Goal: Book appointment/travel/reservation

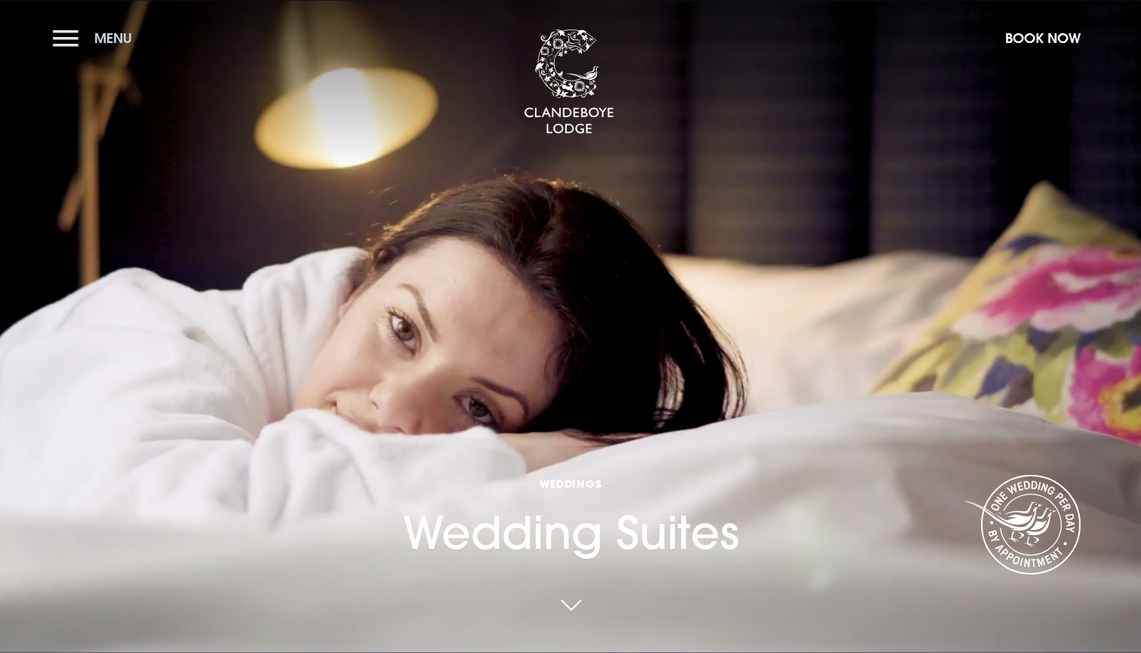
click at [63, 26] on button "Menu" at bounding box center [96, 38] width 87 height 32
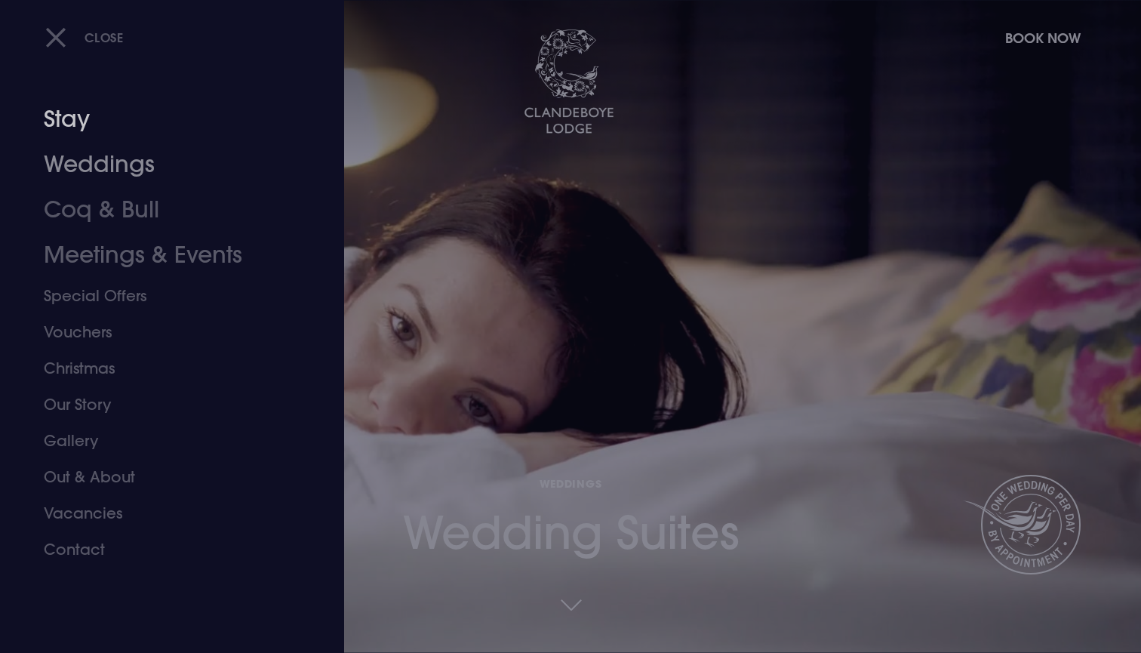
click at [80, 122] on link "Stay" at bounding box center [163, 119] width 238 height 45
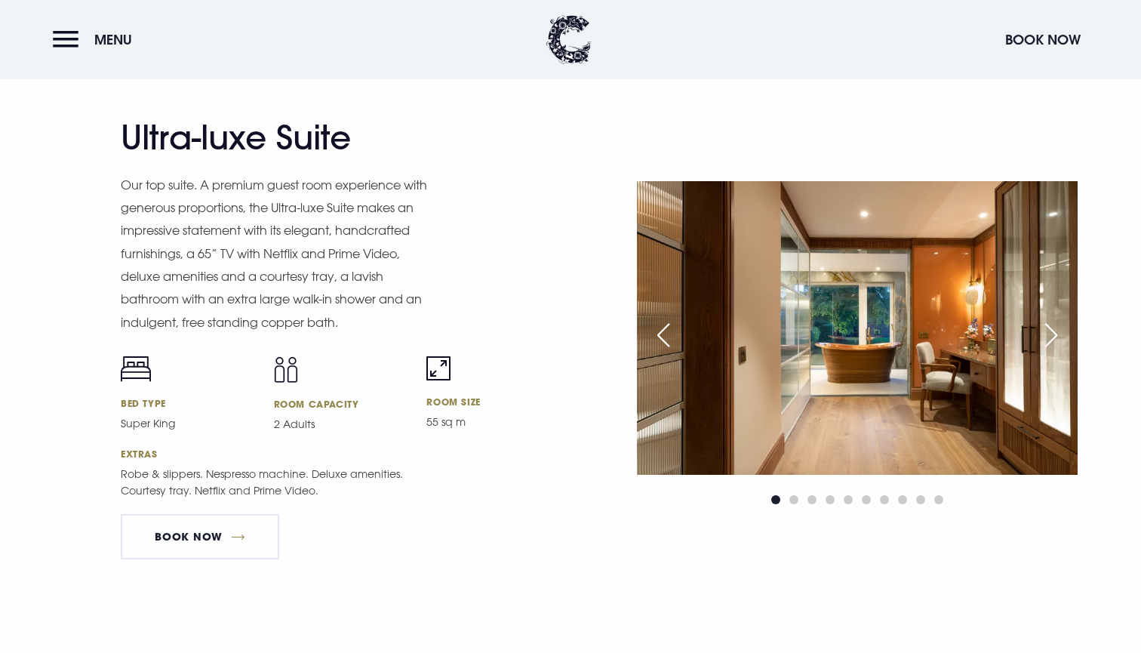
scroll to position [1995, 0]
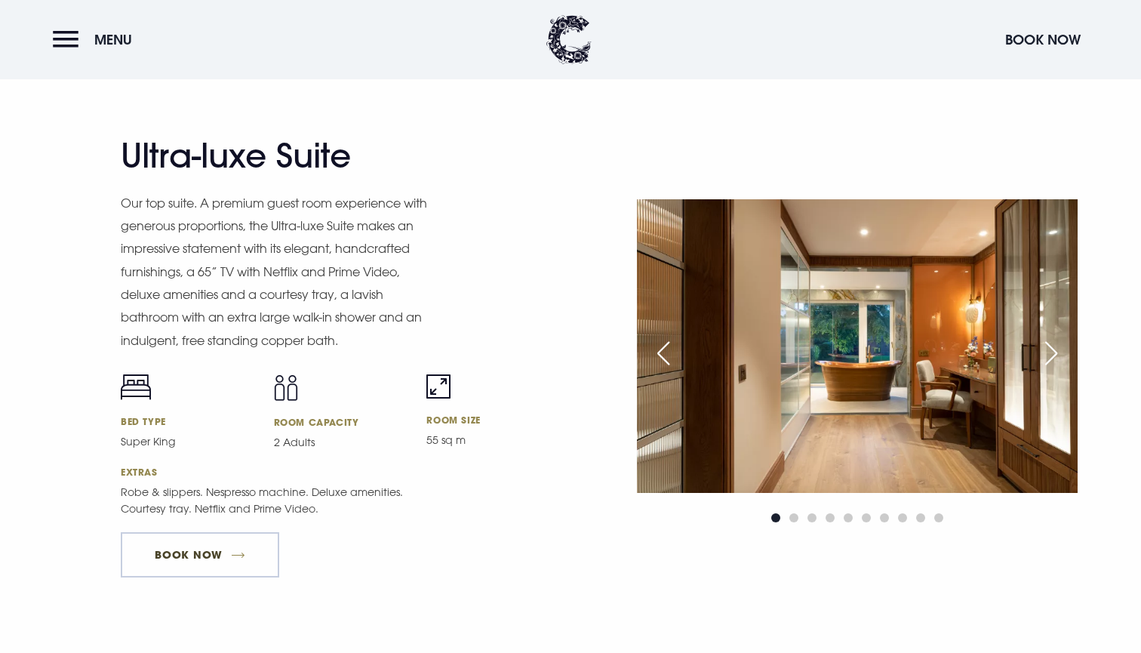
click at [218, 541] on link "Book Now" at bounding box center [200, 554] width 158 height 45
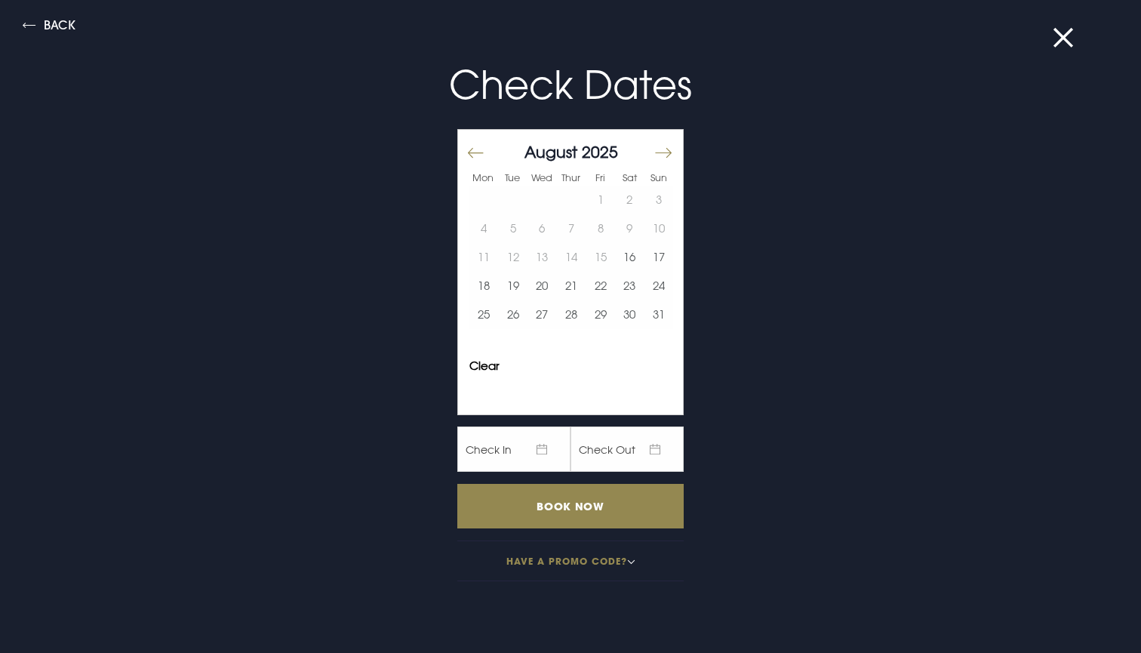
click at [665, 152] on button "Move forward to switch to the next month." at bounding box center [663, 153] width 18 height 32
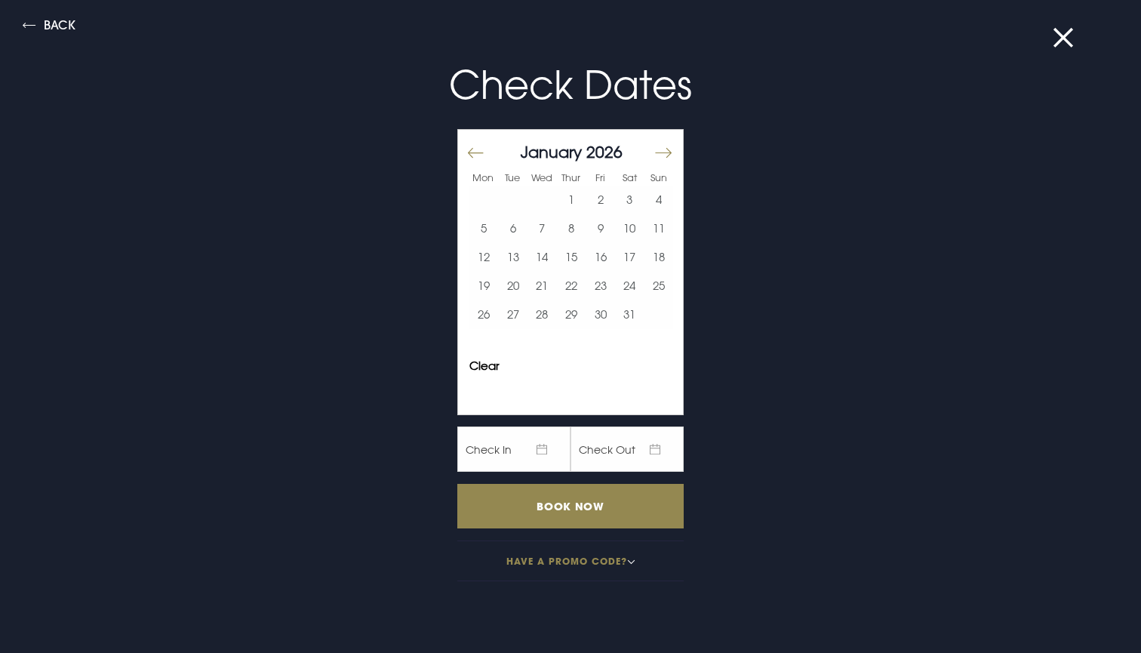
click at [665, 152] on button "Move forward to switch to the next month." at bounding box center [663, 153] width 18 height 32
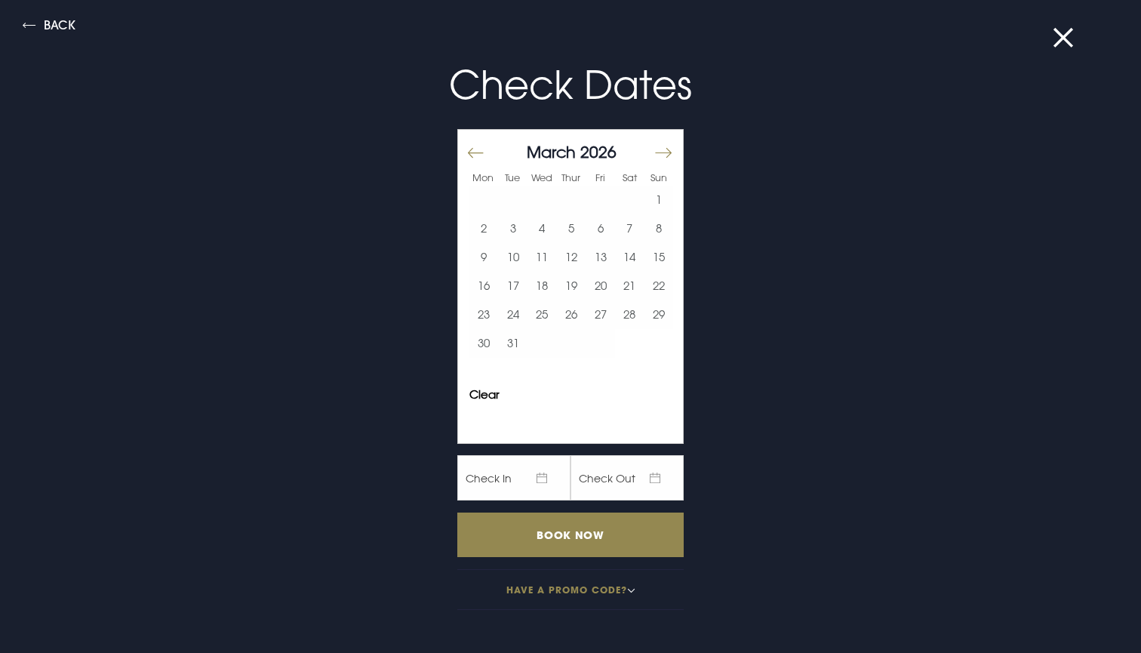
click at [665, 152] on button "Move forward to switch to the next month." at bounding box center [663, 153] width 18 height 32
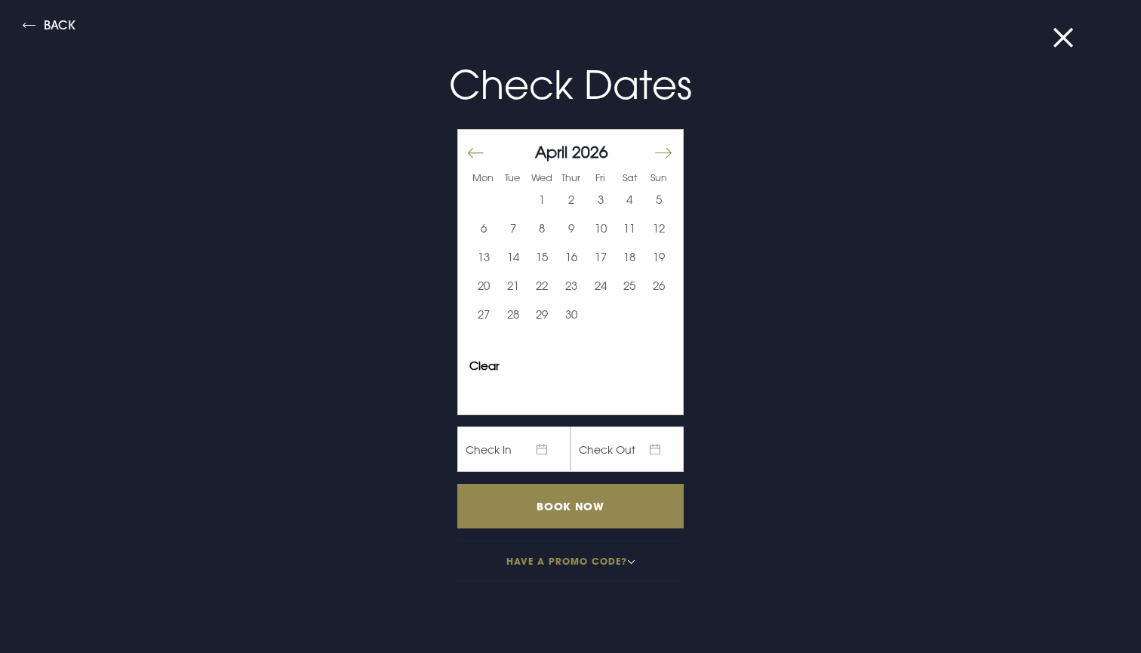
click at [665, 152] on button "Move forward to switch to the next month." at bounding box center [663, 153] width 18 height 32
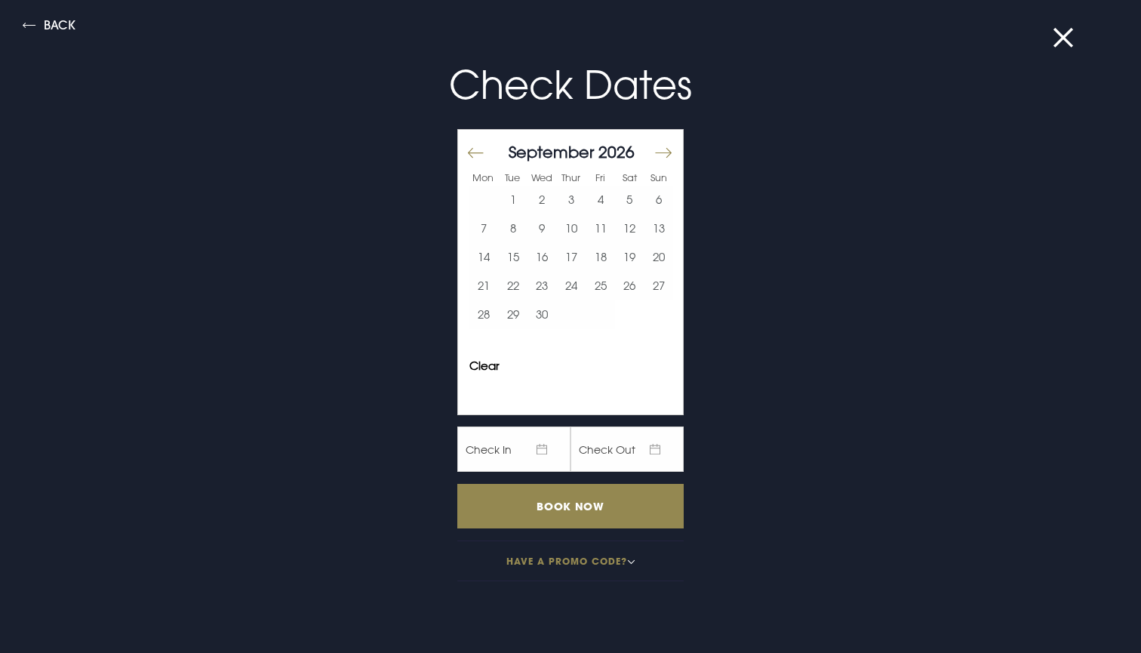
click at [665, 152] on button "Move forward to switch to the next month." at bounding box center [663, 153] width 18 height 32
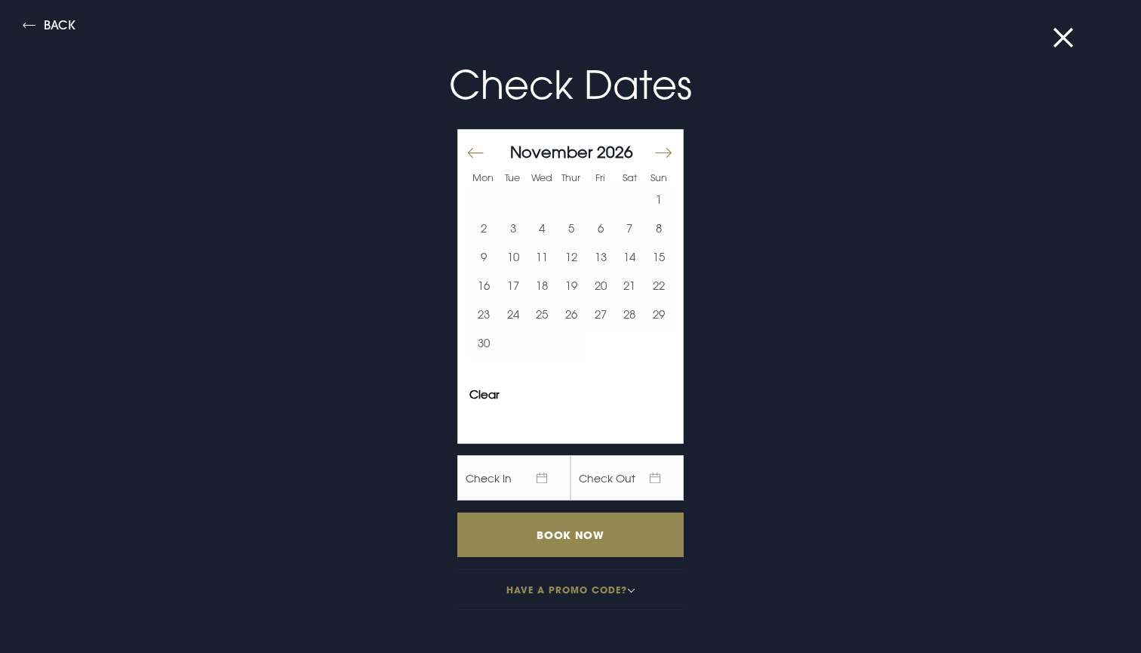
click at [481, 158] on button "Move backward to switch to the previous month." at bounding box center [476, 153] width 18 height 32
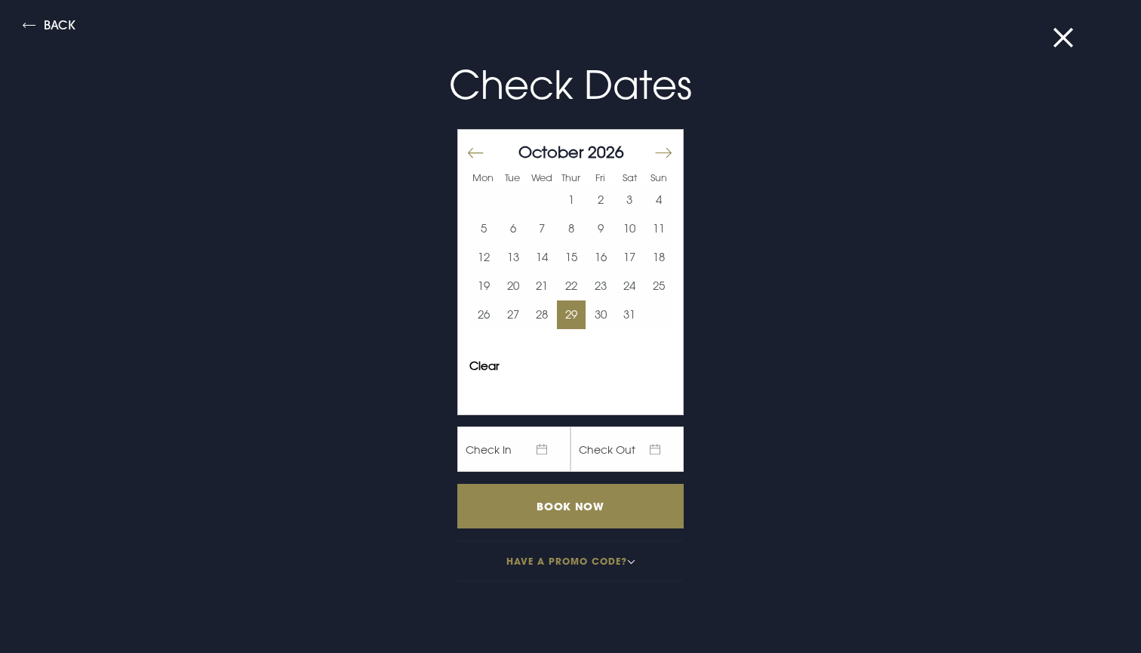
click at [581, 305] on button "29" at bounding box center [571, 314] width 29 height 29
click at [547, 314] on button "28" at bounding box center [542, 314] width 29 height 29
click at [594, 315] on button "30" at bounding box center [600, 314] width 29 height 29
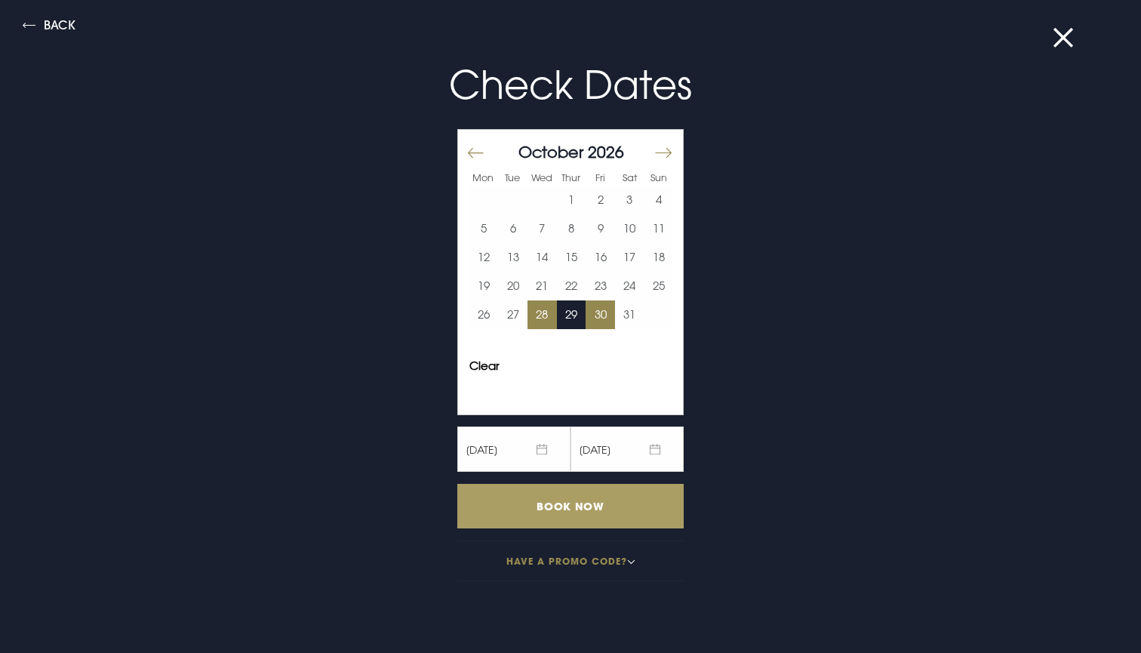
click at [595, 503] on input "Book Now" at bounding box center [570, 506] width 226 height 45
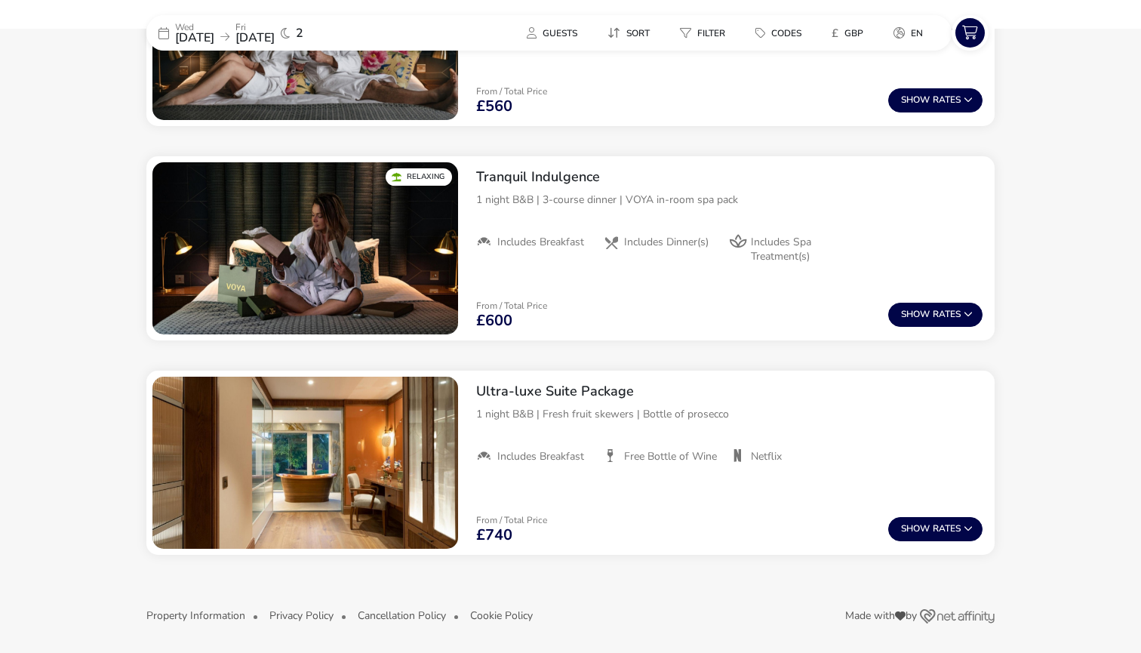
scroll to position [964, 0]
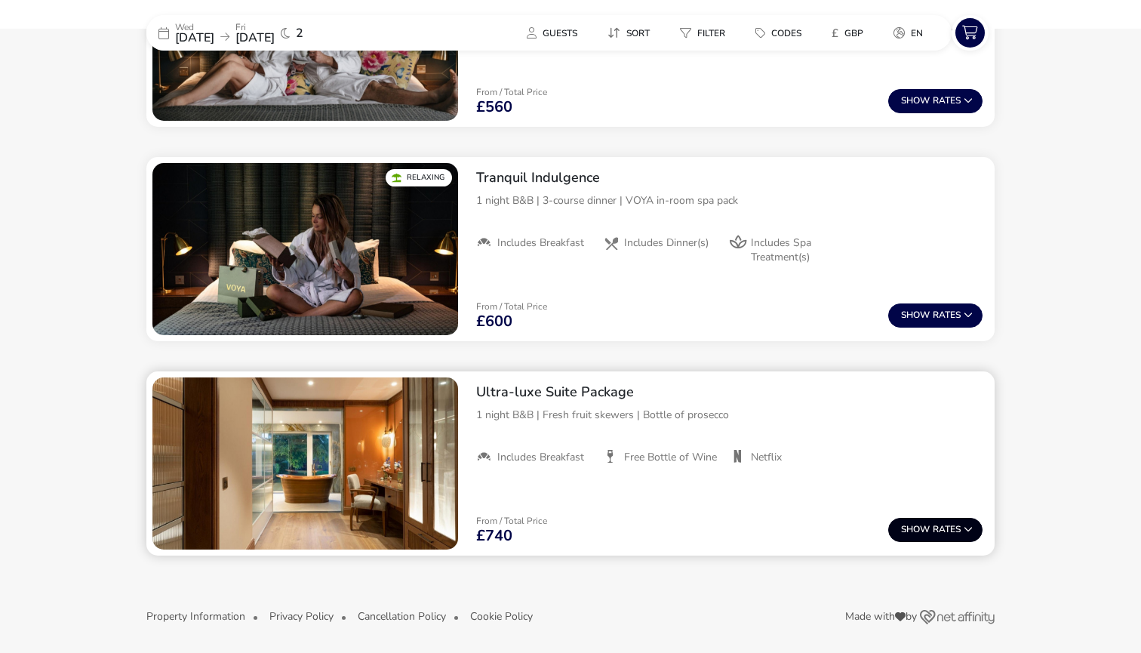
click at [925, 530] on span "Show" at bounding box center [917, 529] width 32 height 10
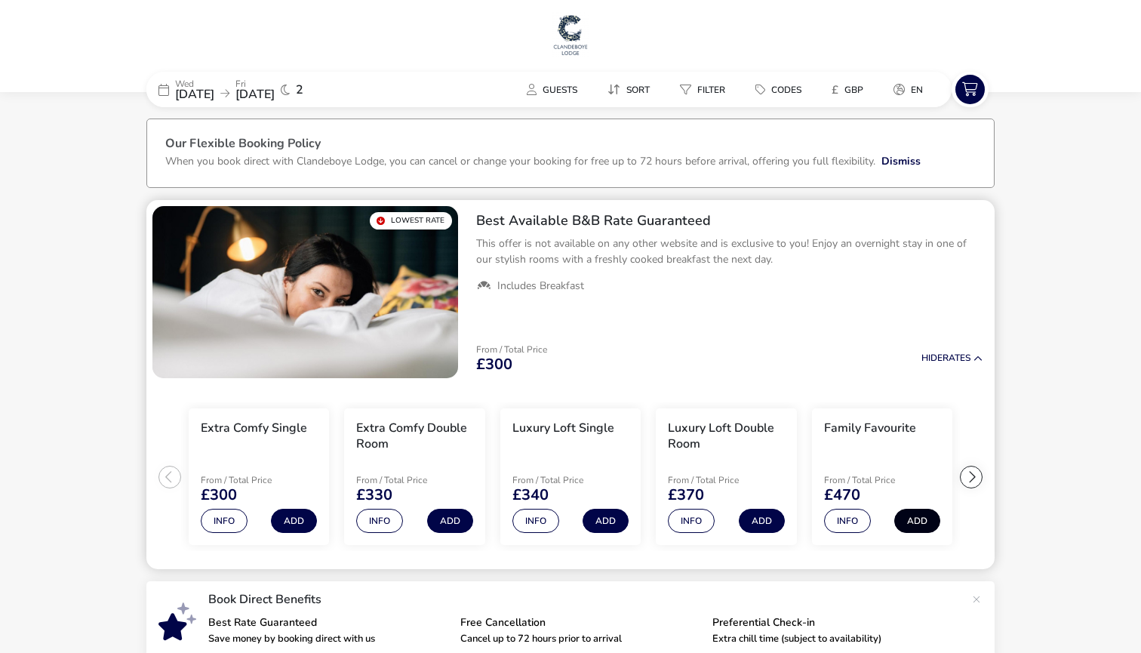
scroll to position [0, 0]
click at [968, 481] on div at bounding box center [971, 477] width 23 height 23
click at [854, 521] on button "Info" at bounding box center [847, 521] width 47 height 24
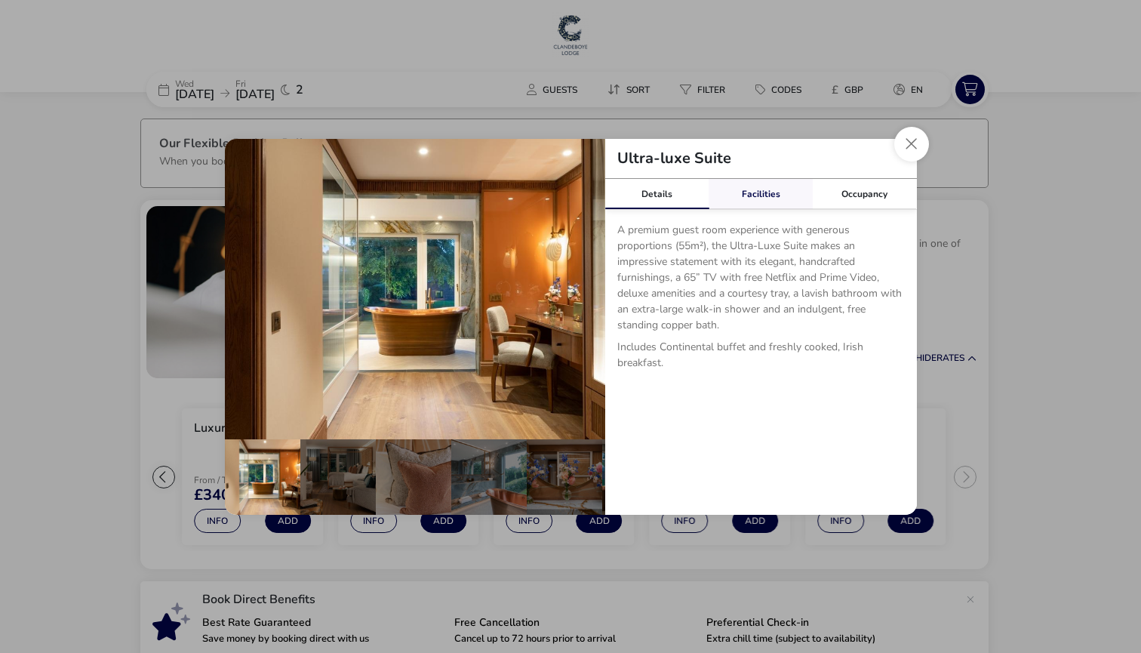
click at [757, 202] on link "Facilities" at bounding box center [761, 194] width 104 height 30
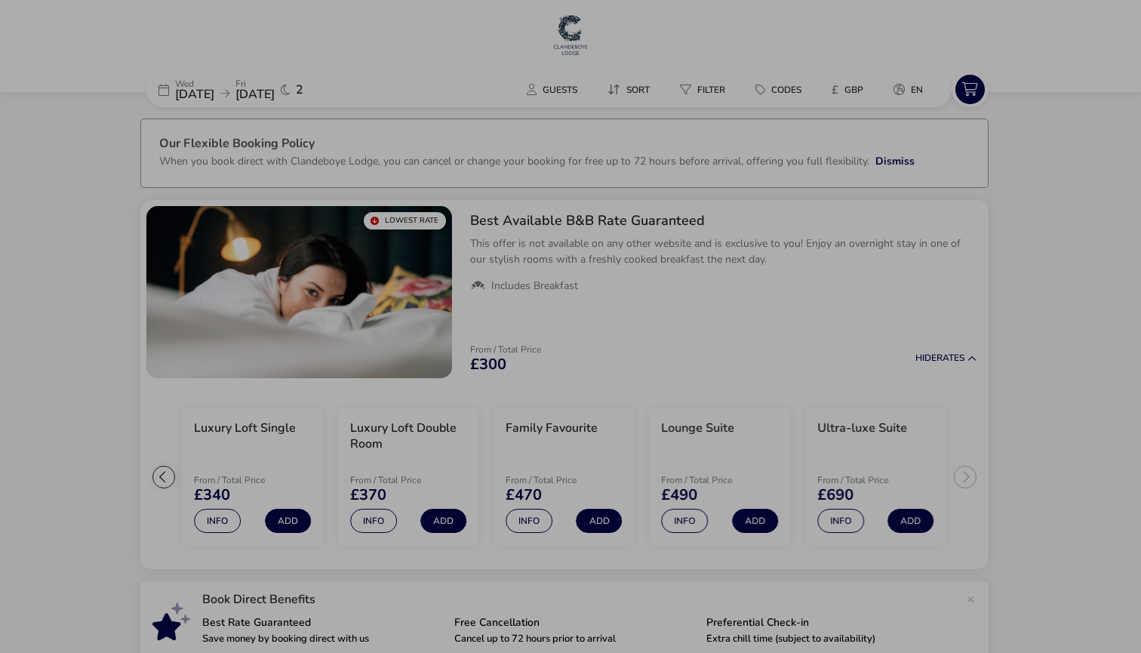
click at [1029, 246] on div "Ultra-luxe Suite Details Facilities Occupancy A premium guest room experience w…" at bounding box center [570, 326] width 1141 height 653
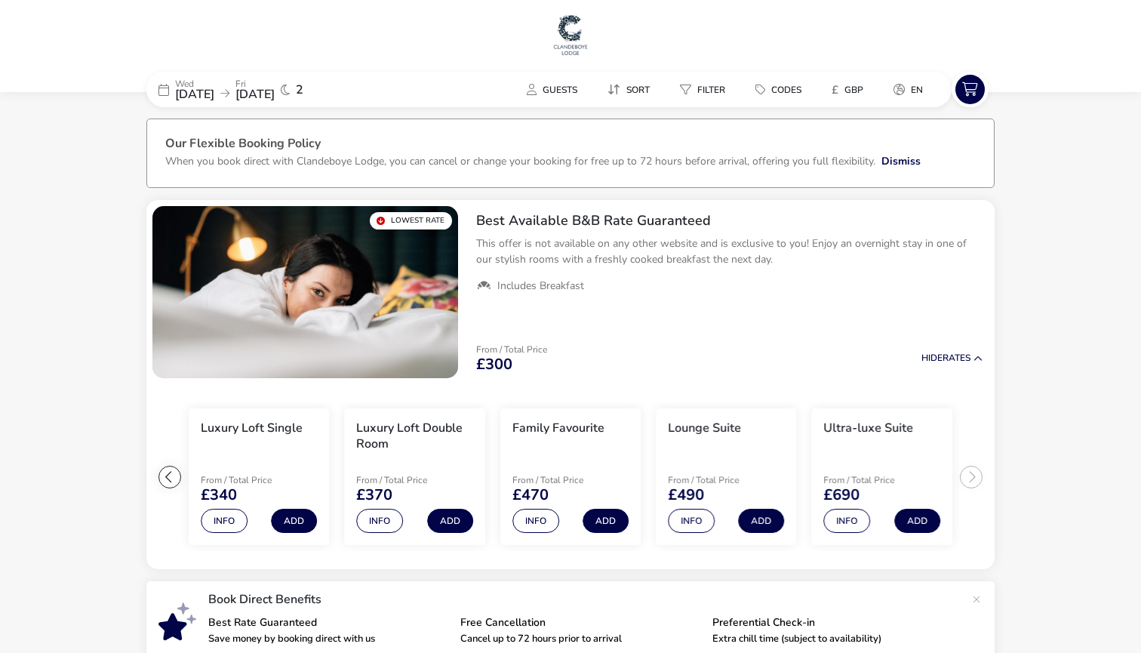
click at [303, 91] on div "2" at bounding box center [292, 90] width 23 height 12
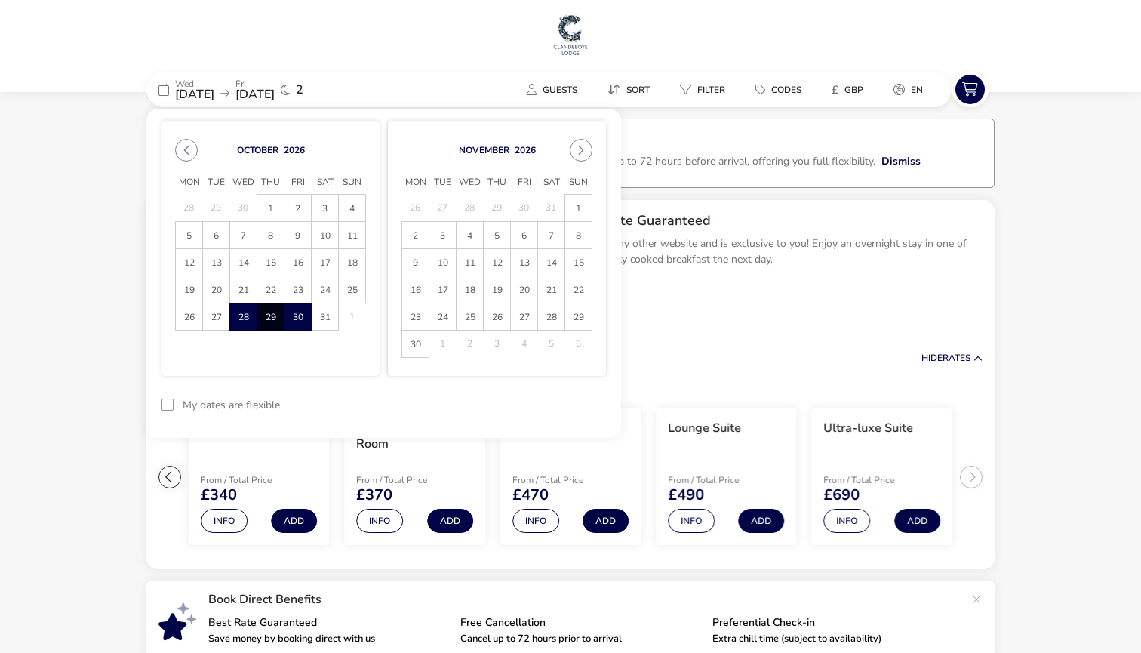
click at [267, 315] on span "29" at bounding box center [270, 316] width 26 height 26
click at [287, 320] on span "30" at bounding box center [298, 316] width 26 height 26
click at [539, 408] on button "Apply Dates" at bounding box center [560, 404] width 92 height 35
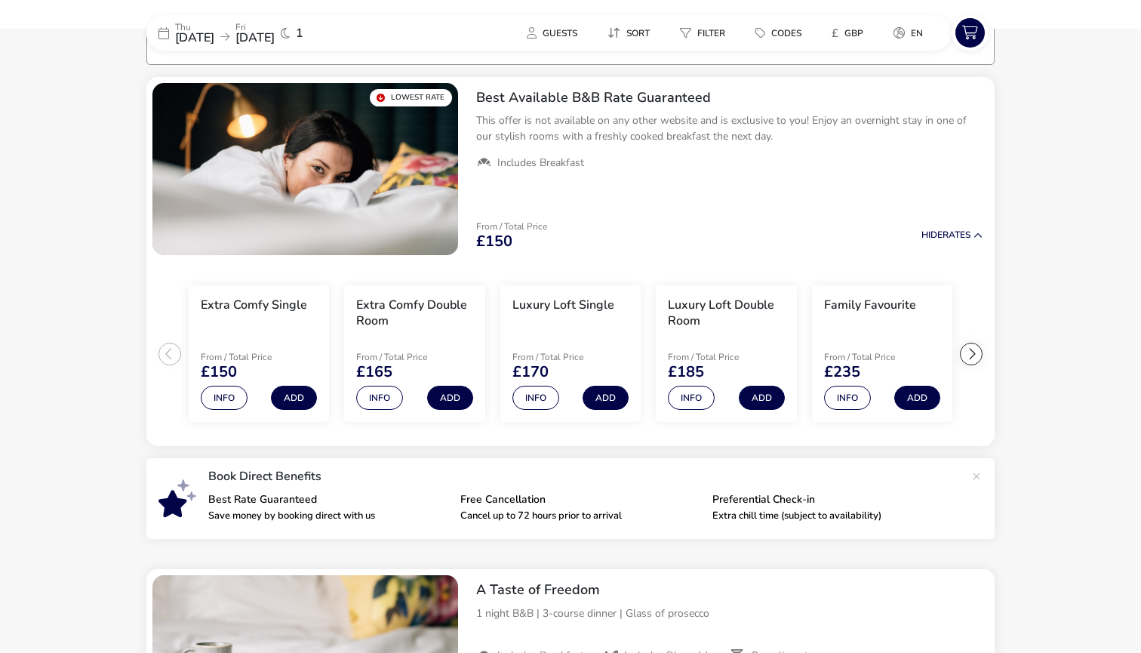
scroll to position [124, 0]
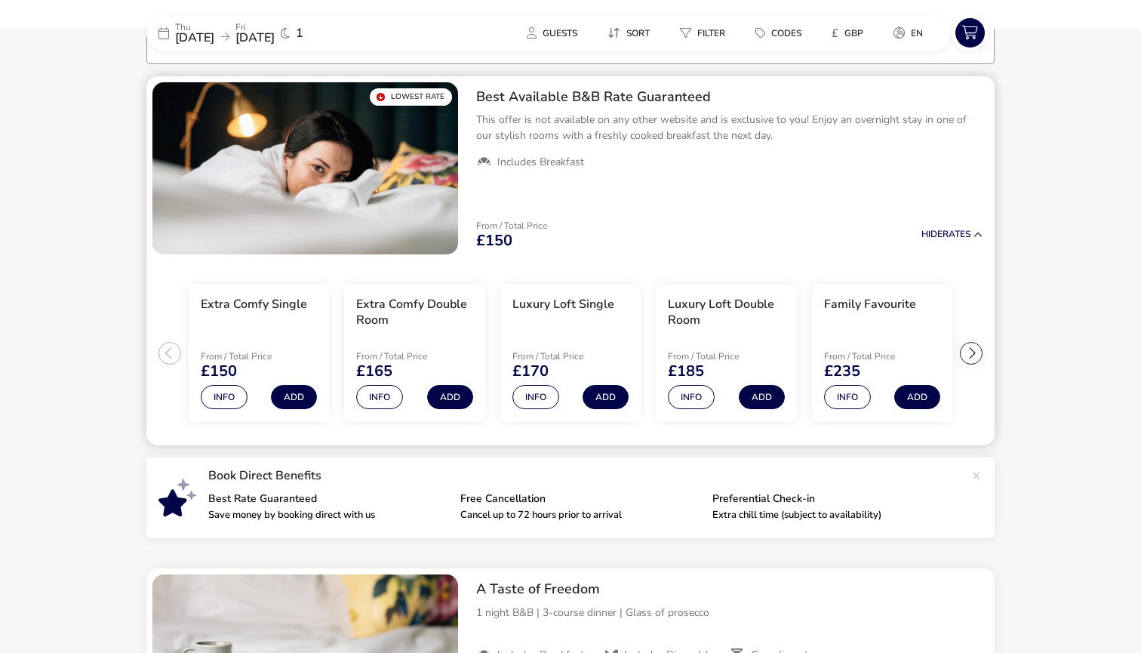
click at [977, 353] on div at bounding box center [971, 353] width 23 height 23
click at [977, 353] on ul "Extra Comfy Single From / Total Price £150 Info Add Extra Comfy Double Room Fro…" at bounding box center [570, 353] width 848 height 186
click at [695, 398] on button "Info" at bounding box center [691, 397] width 47 height 24
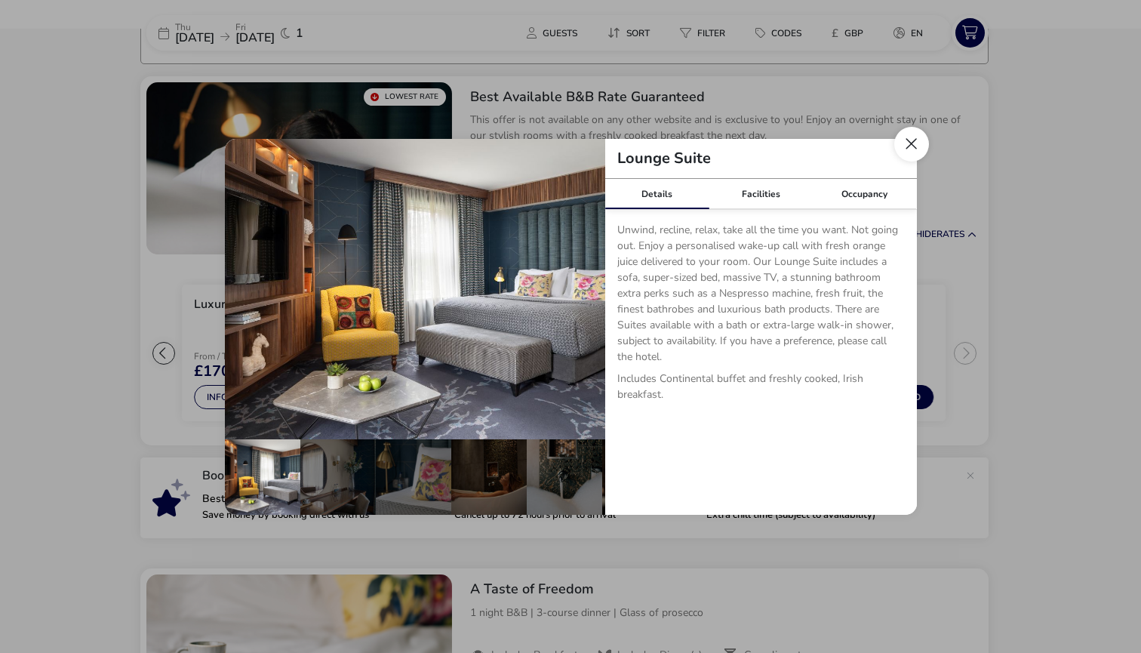
click at [915, 142] on button "Close dialog" at bounding box center [911, 144] width 35 height 35
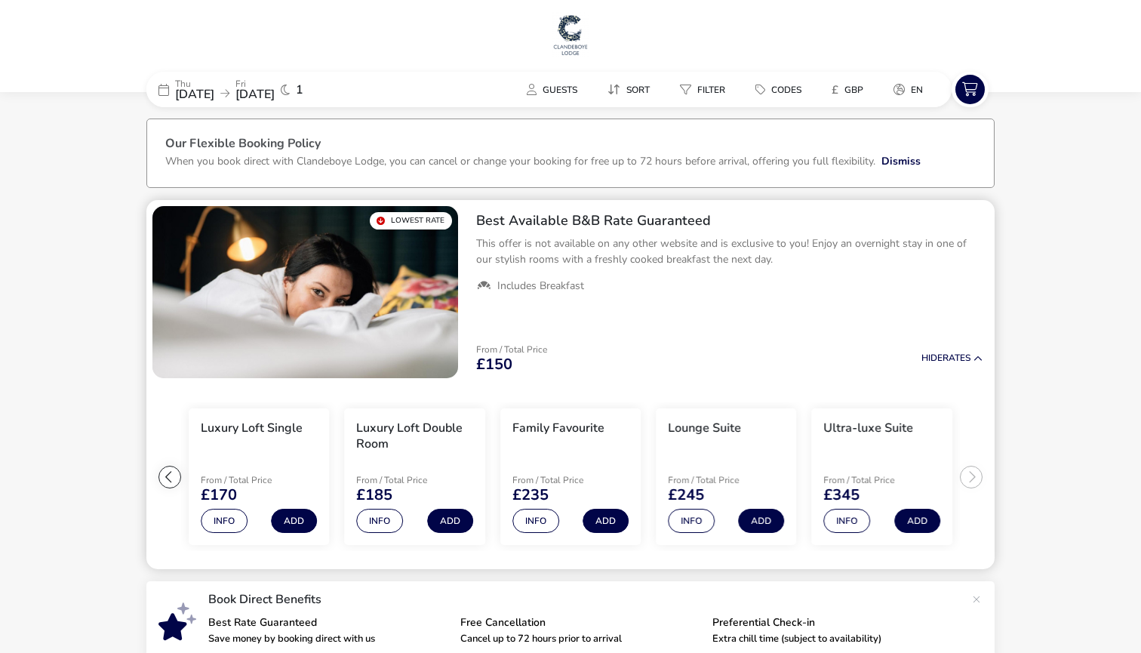
scroll to position [0, 0]
click at [695, 521] on button "Info" at bounding box center [691, 521] width 47 height 24
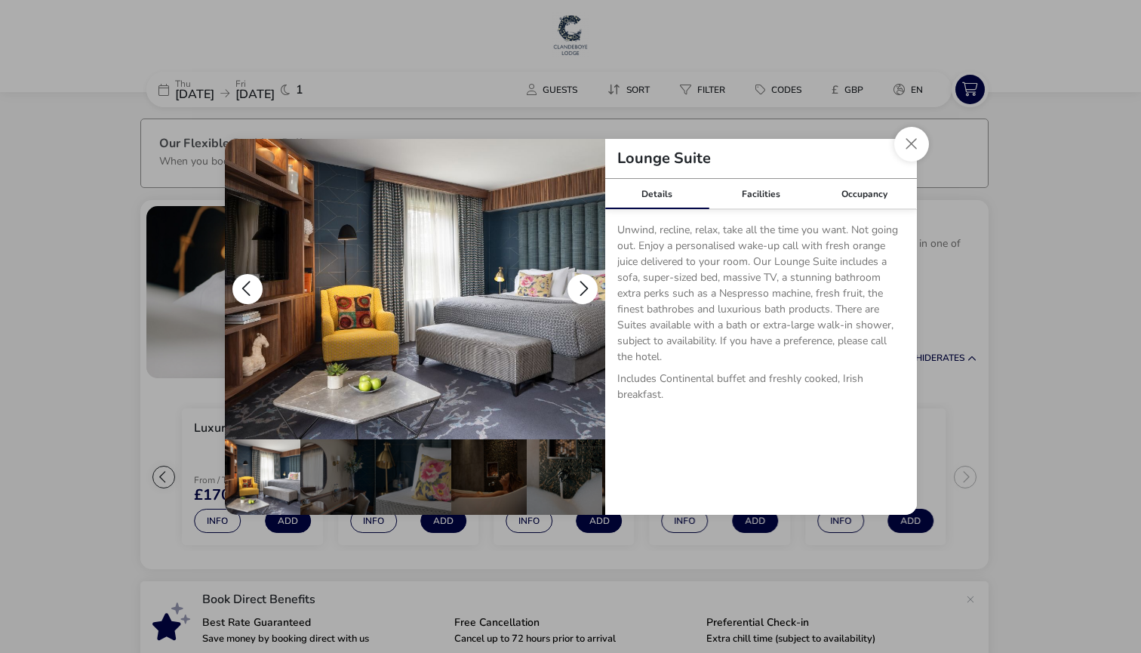
click at [573, 290] on button "details" at bounding box center [583, 289] width 30 height 30
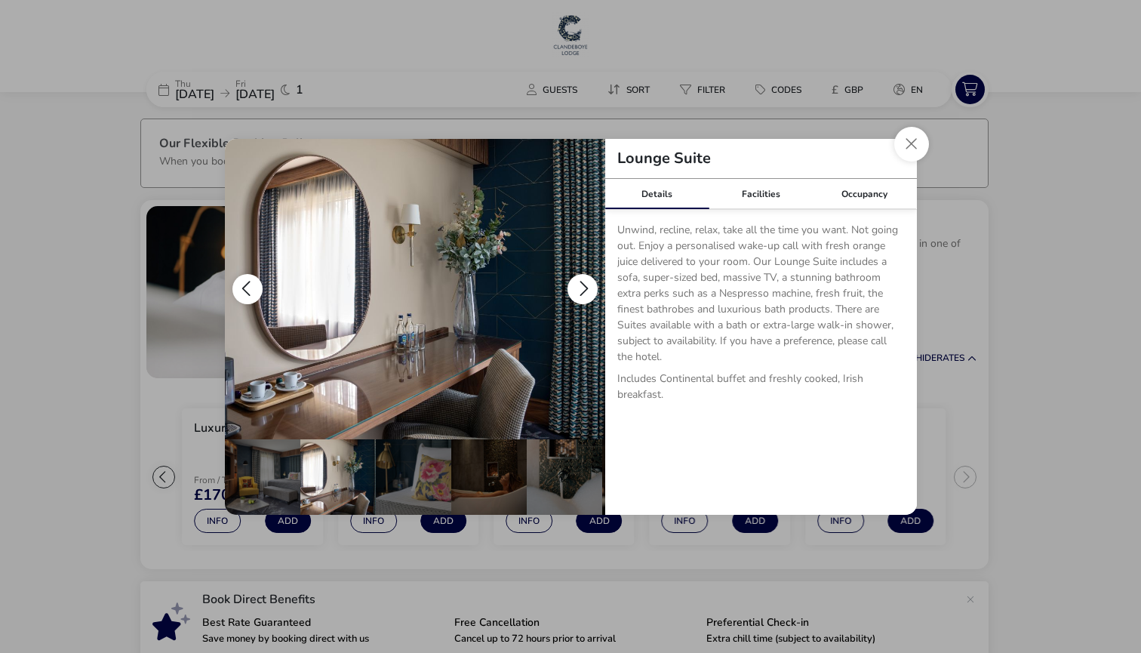
click at [579, 290] on button "details" at bounding box center [583, 289] width 30 height 30
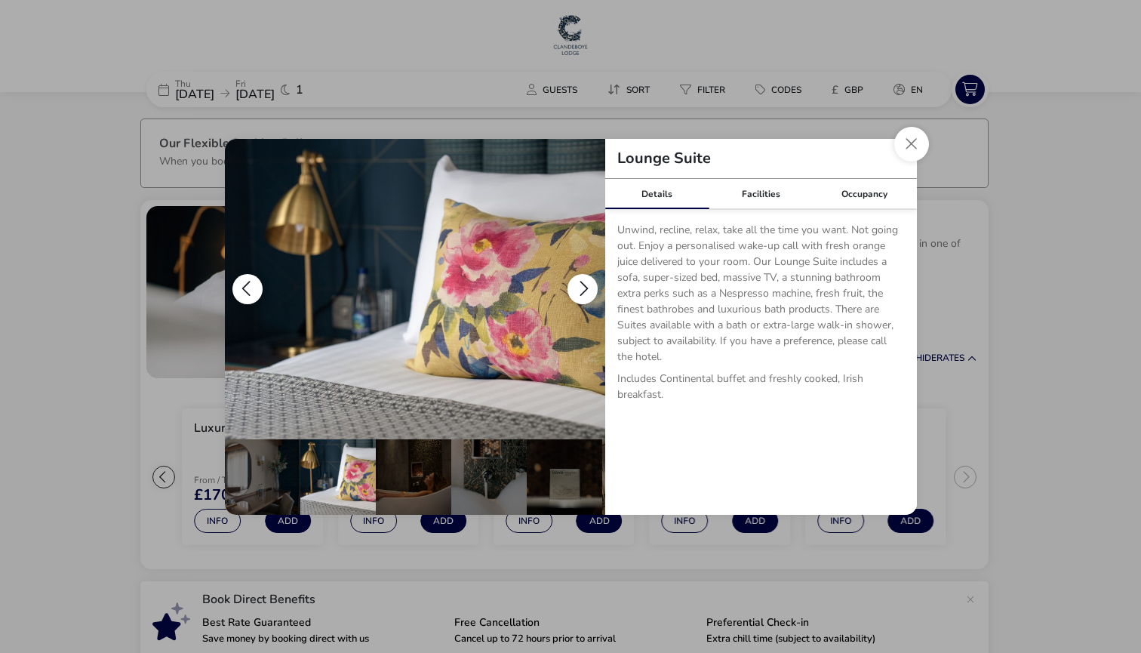
click at [579, 290] on button "details" at bounding box center [583, 289] width 30 height 30
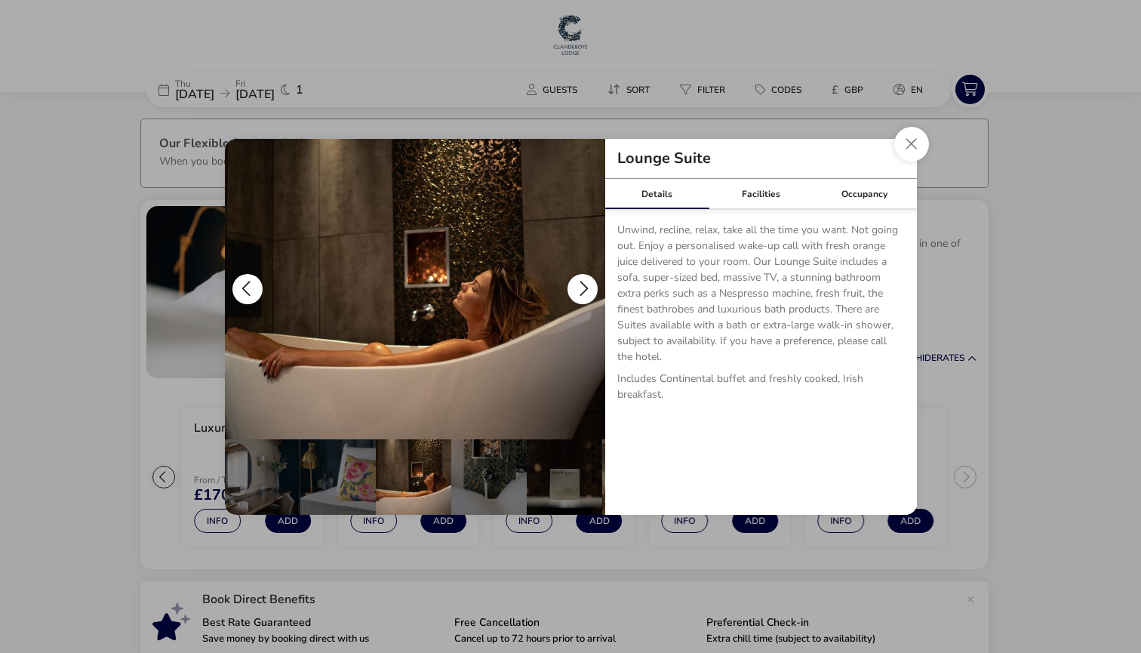
scroll to position [0, 151]
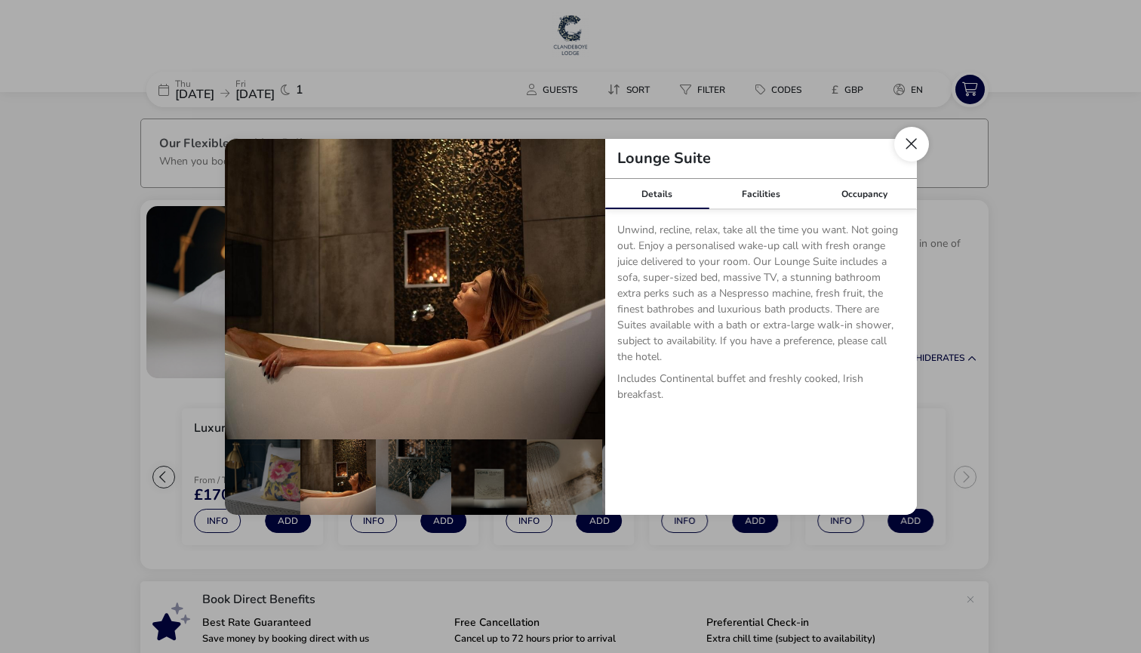
click at [904, 145] on button "Close dialog" at bounding box center [911, 144] width 35 height 35
